Goal: Information Seeking & Learning: Learn about a topic

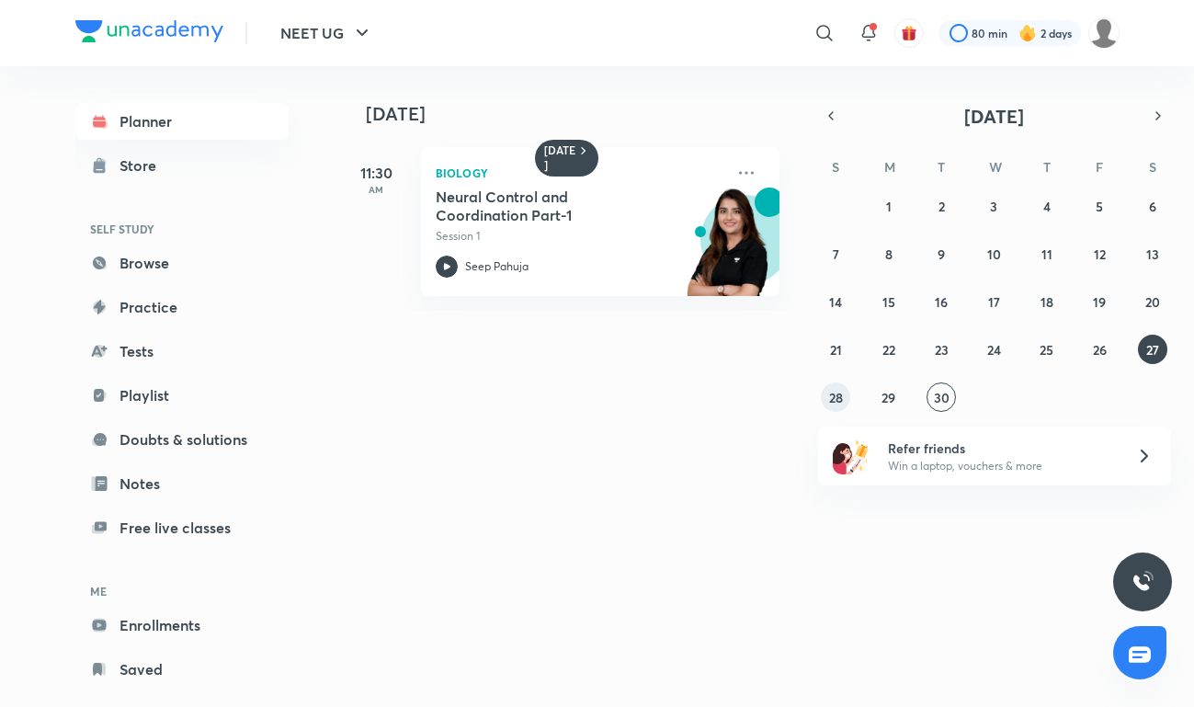
click at [838, 392] on abbr "28" at bounding box center [836, 397] width 14 height 17
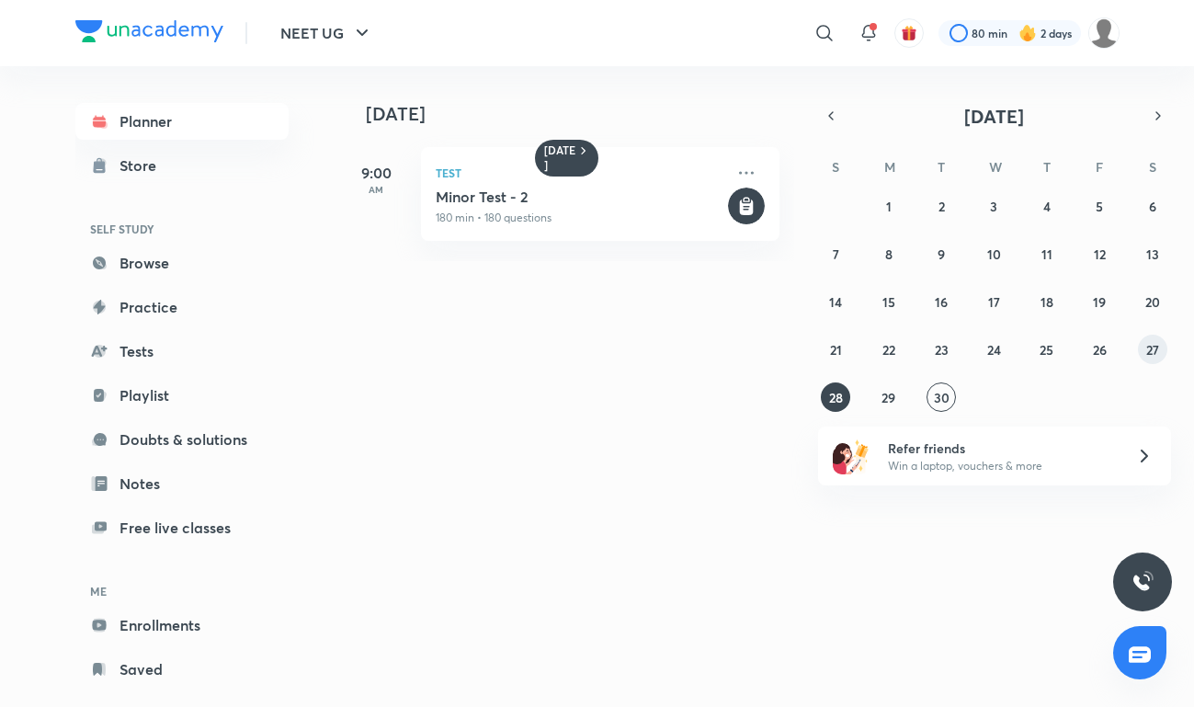
click at [1141, 351] on button "27" at bounding box center [1152, 349] width 29 height 29
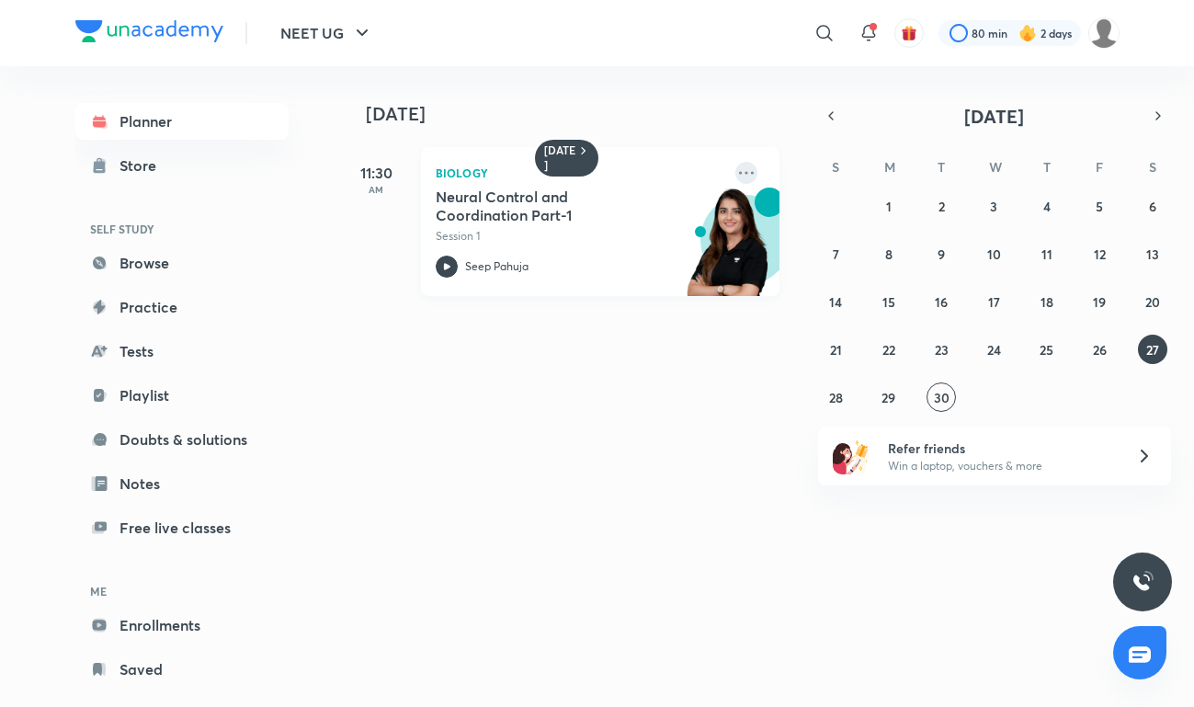
click at [753, 168] on icon at bounding box center [746, 173] width 22 height 22
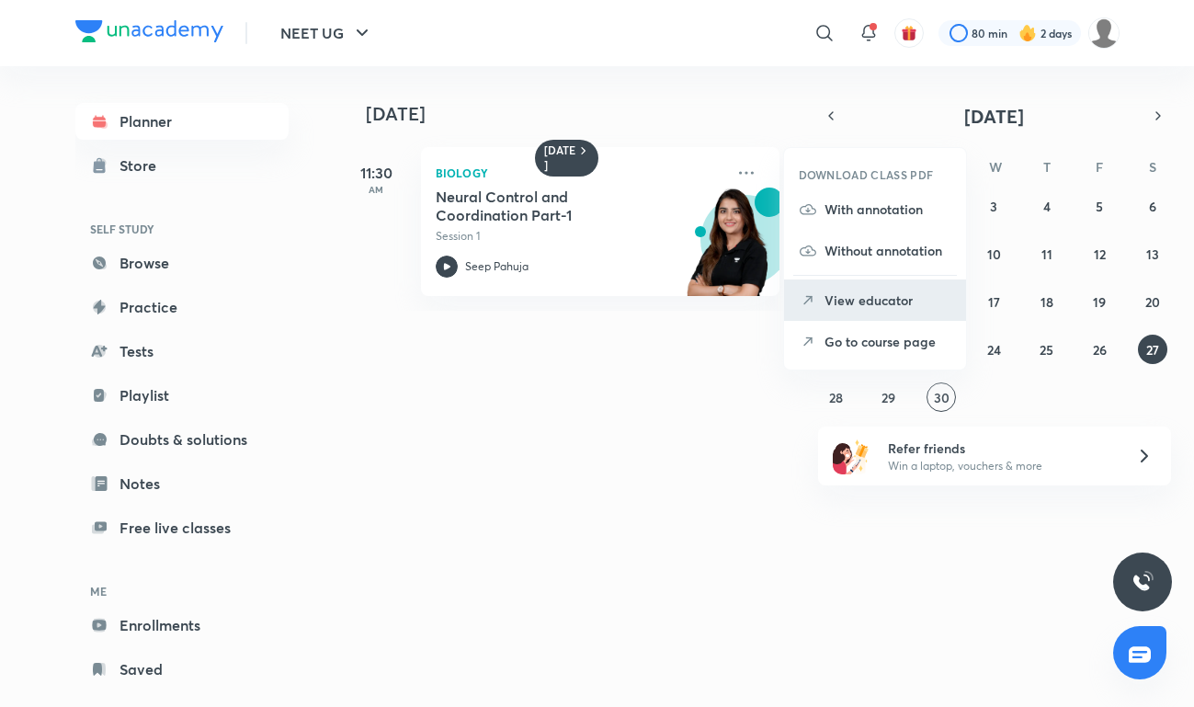
click at [845, 306] on p "View educator" at bounding box center [888, 300] width 127 height 19
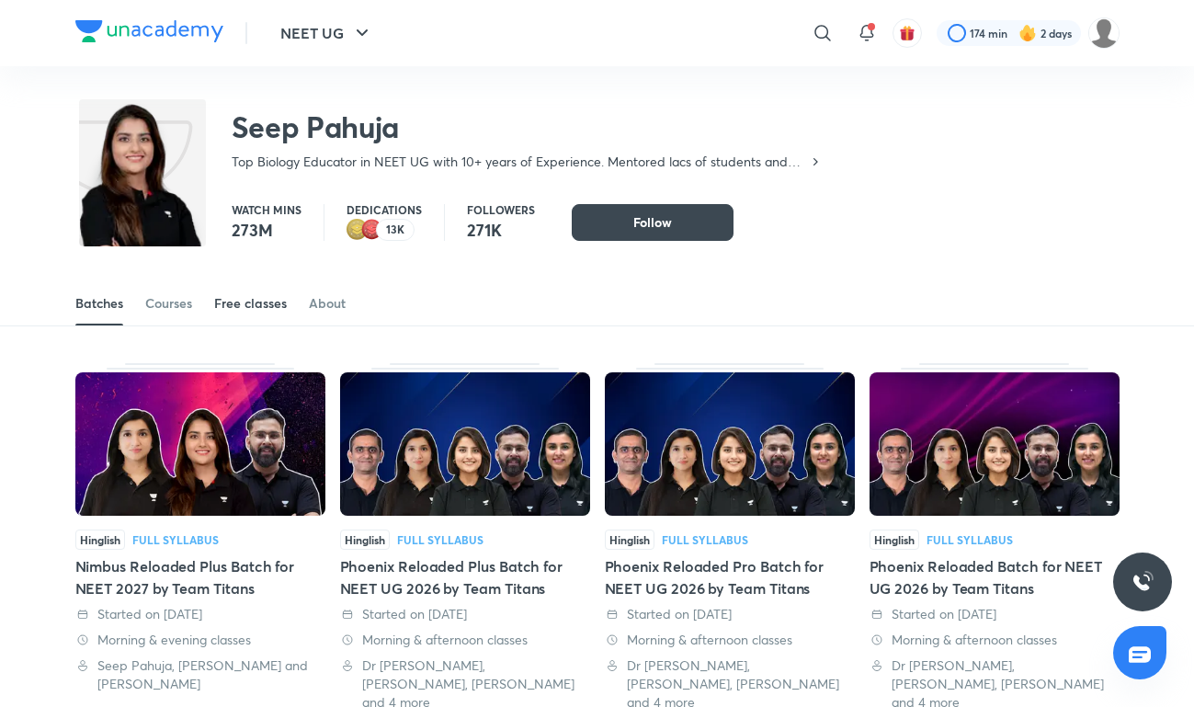
click at [248, 303] on div "Free classes" at bounding box center [250, 303] width 73 height 18
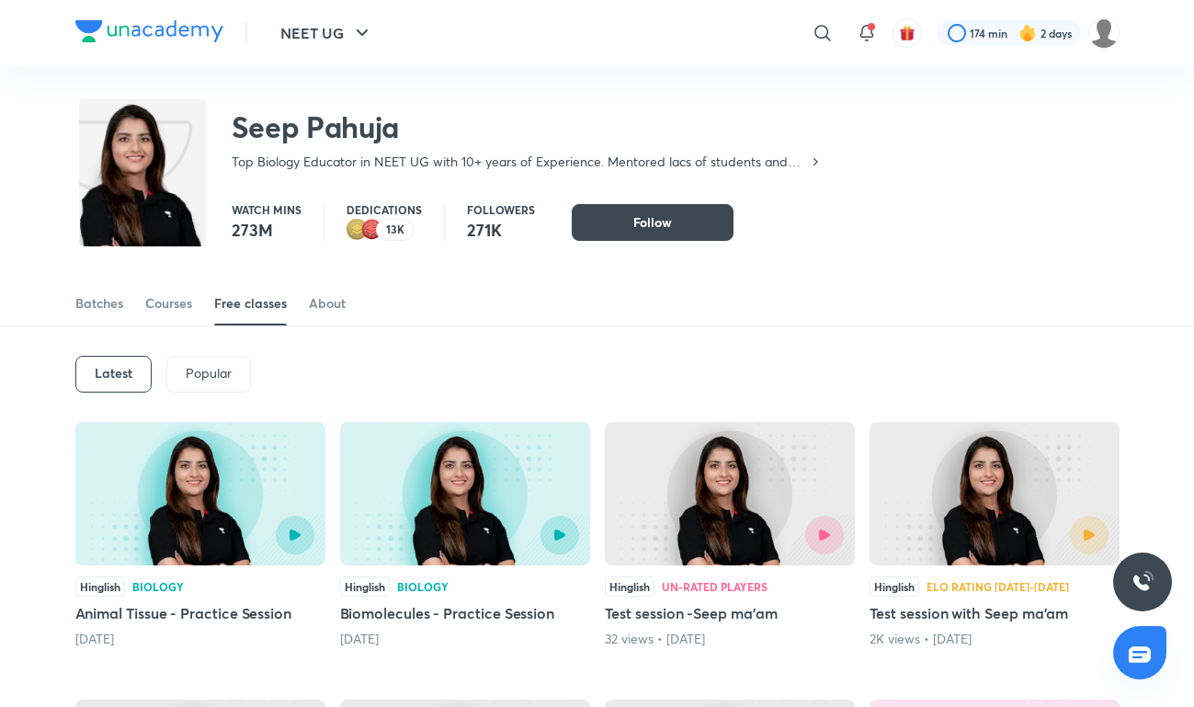
click at [157, 7] on div "NEET UG ​ 174 min 2 days" at bounding box center [597, 33] width 1044 height 66
click at [157, 16] on div "NEET UG ​ 174 min 2 days" at bounding box center [597, 33] width 1044 height 66
click at [157, 27] on img at bounding box center [149, 31] width 148 height 22
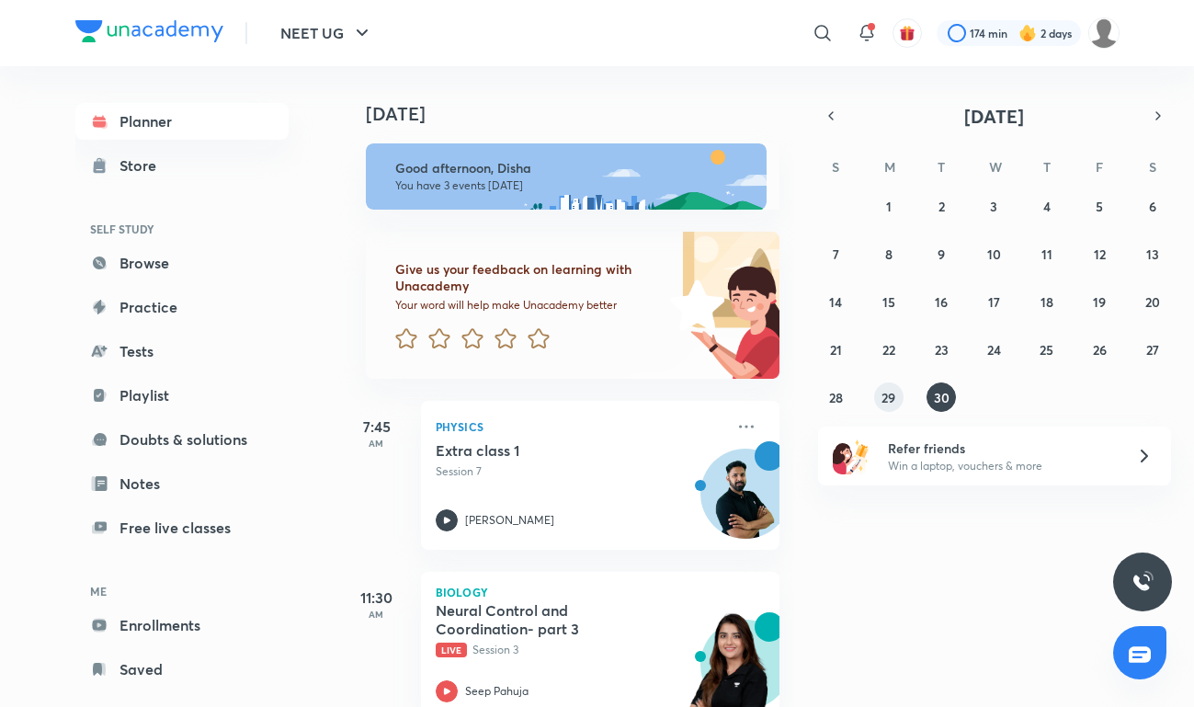
click at [894, 397] on abbr "29" at bounding box center [889, 397] width 14 height 17
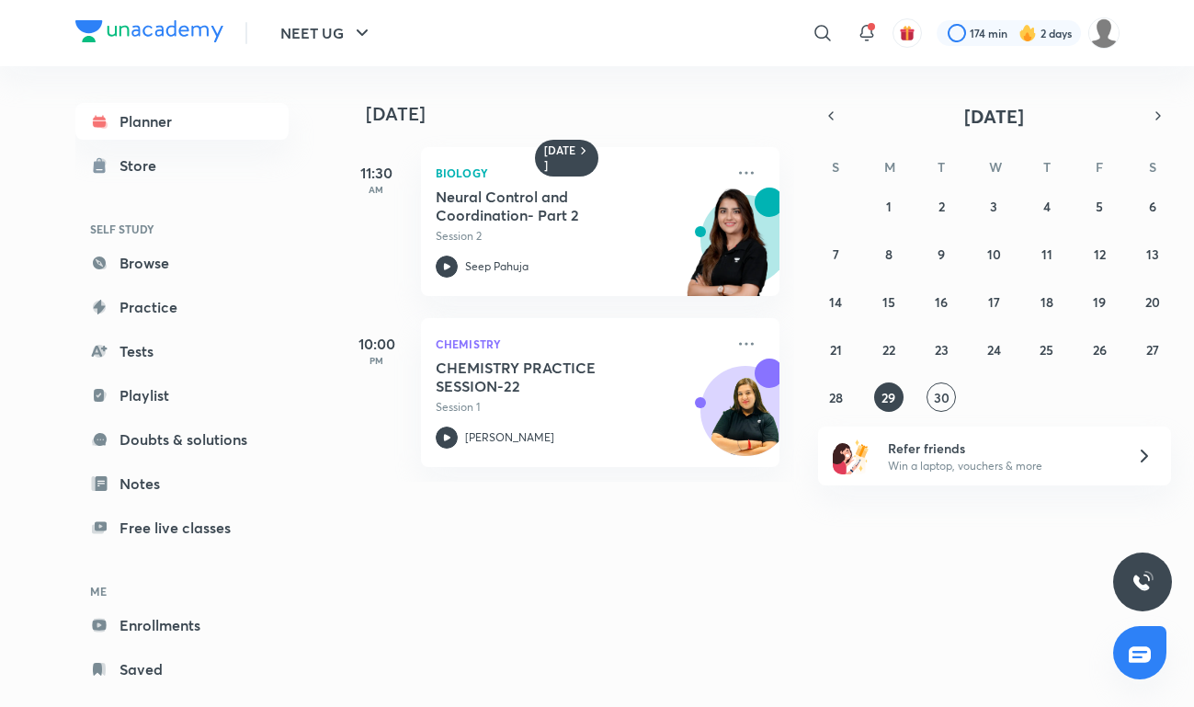
click at [923, 523] on div "[DATE] [DATE] 11:30 AM Biology Neural Control and Coordination- Part 2 Session …" at bounding box center [730, 379] width 780 height 626
